Goal: Information Seeking & Learning: Understand process/instructions

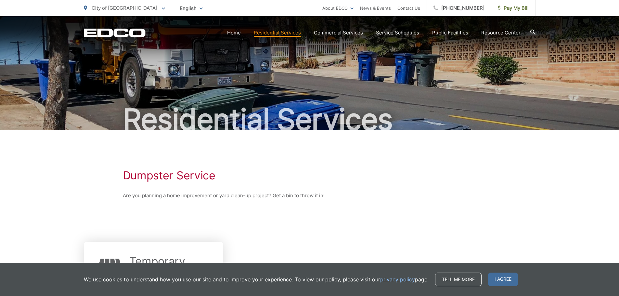
scroll to position [98, 0]
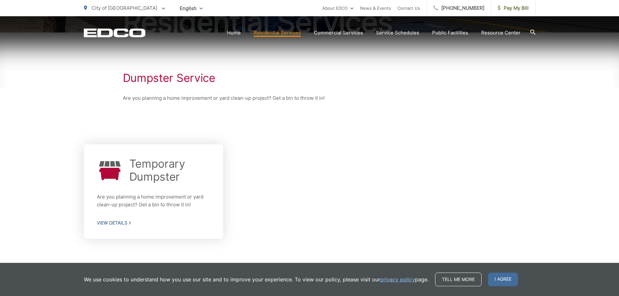
click at [115, 223] on span "View Details" at bounding box center [154, 223] width 114 height 6
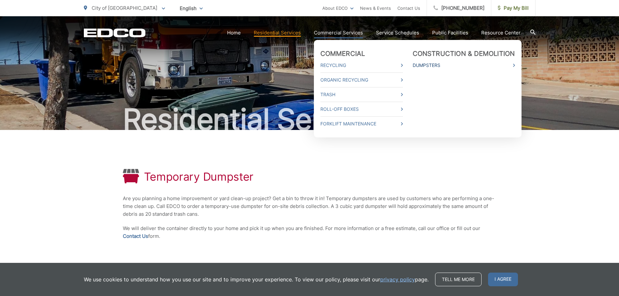
click at [425, 62] on link "Dumpsters" at bounding box center [464, 65] width 102 height 8
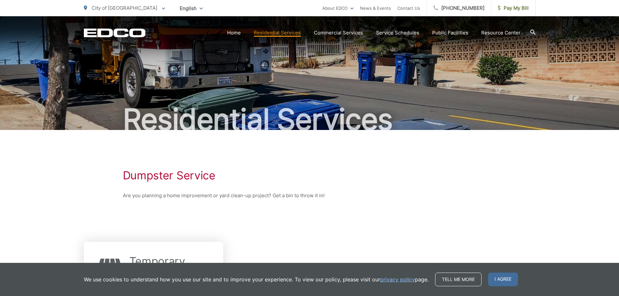
scroll to position [98, 0]
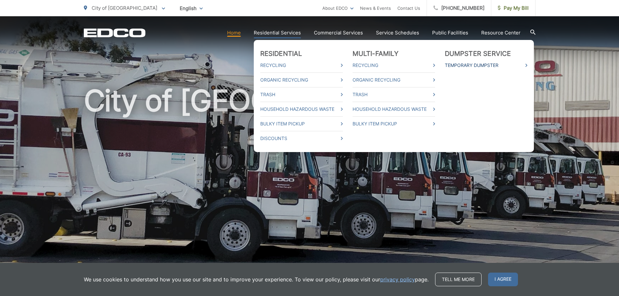
click at [467, 64] on link "Temporary Dumpster" at bounding box center [486, 65] width 83 height 8
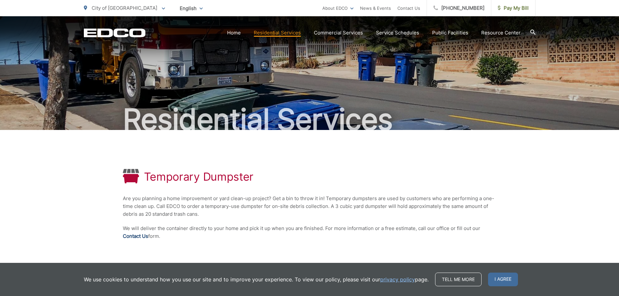
click at [133, 237] on link "Contact Us" at bounding box center [135, 236] width 25 height 8
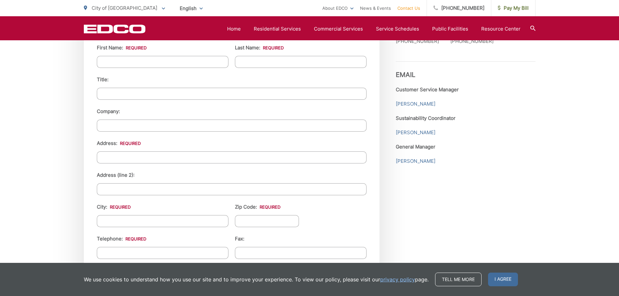
scroll to position [683, 0]
